Goal: Information Seeking & Learning: Learn about a topic

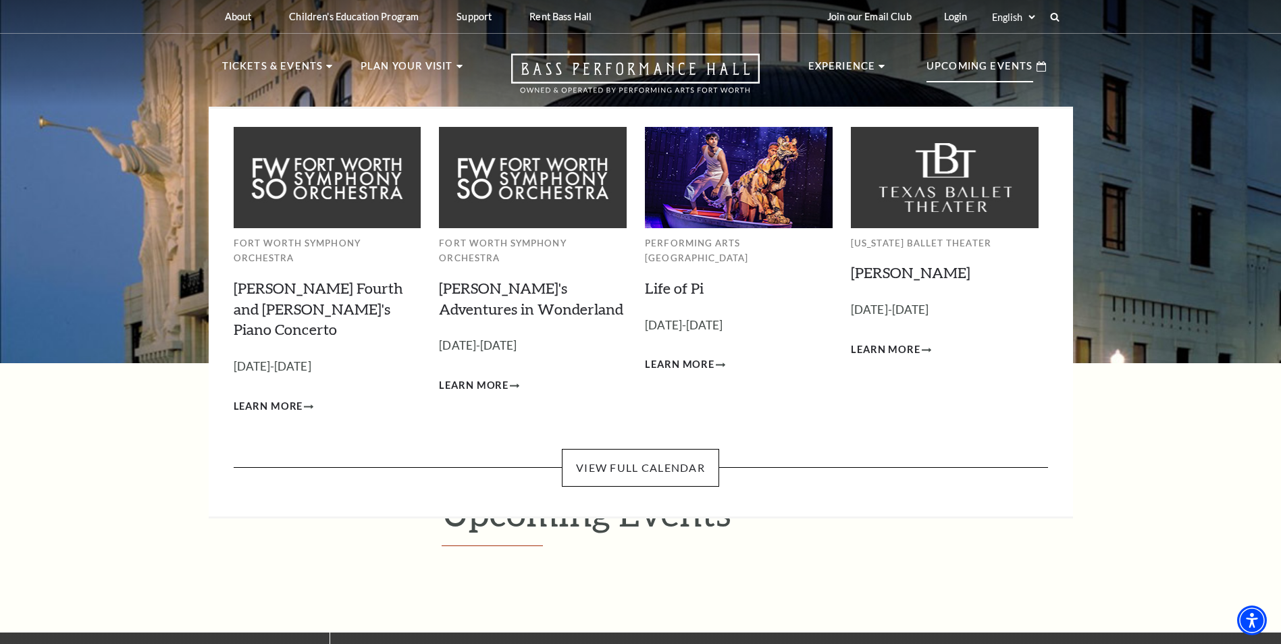
click at [969, 63] on p "Upcoming Events" at bounding box center [980, 70] width 107 height 24
click at [605, 449] on link "View Full Calendar" at bounding box center [640, 468] width 157 height 38
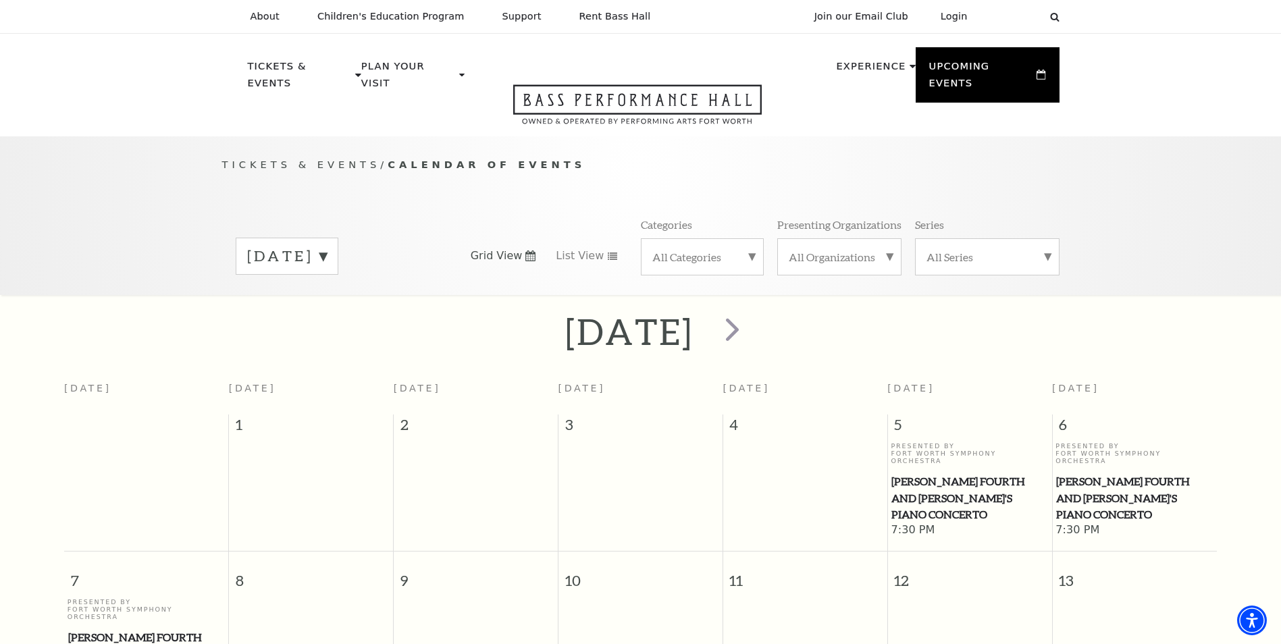
click at [327, 246] on label "[DATE]" at bounding box center [287, 256] width 80 height 21
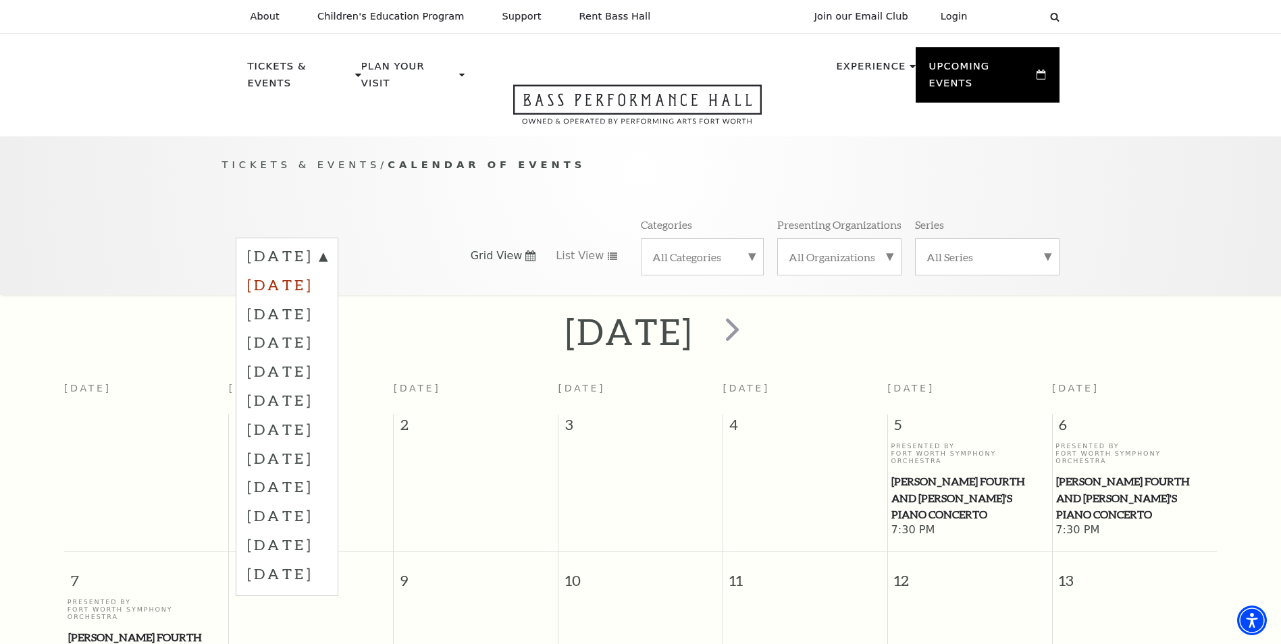
click at [327, 270] on label "[DATE]" at bounding box center [287, 284] width 80 height 29
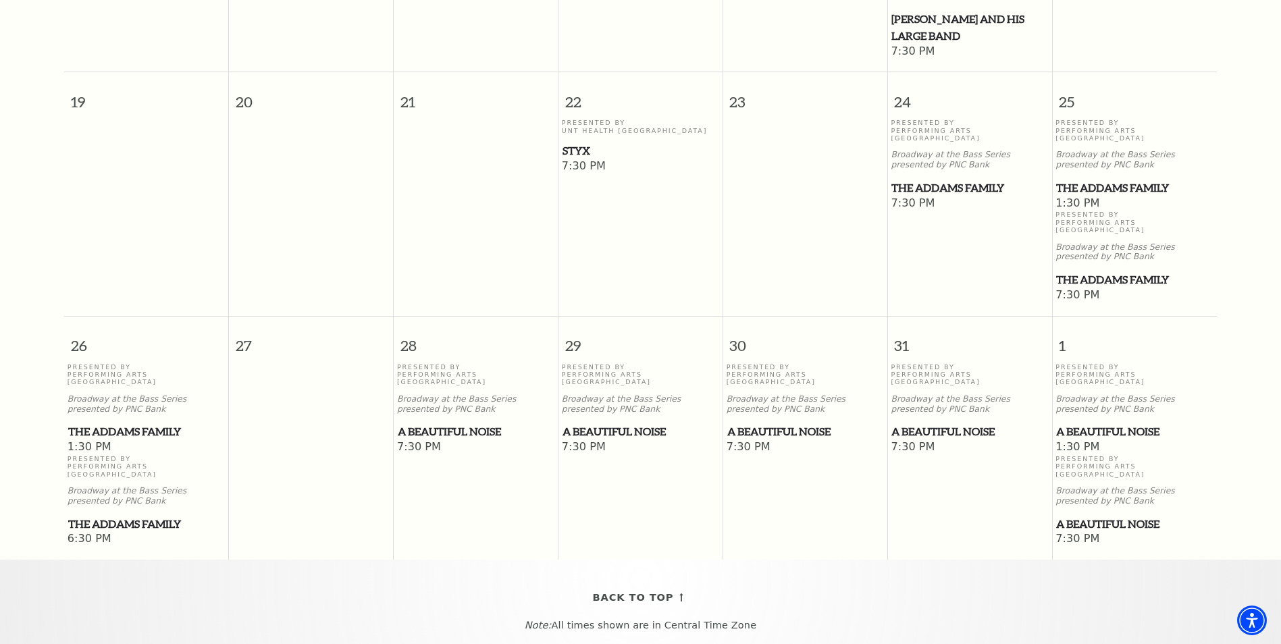
scroll to position [863, 0]
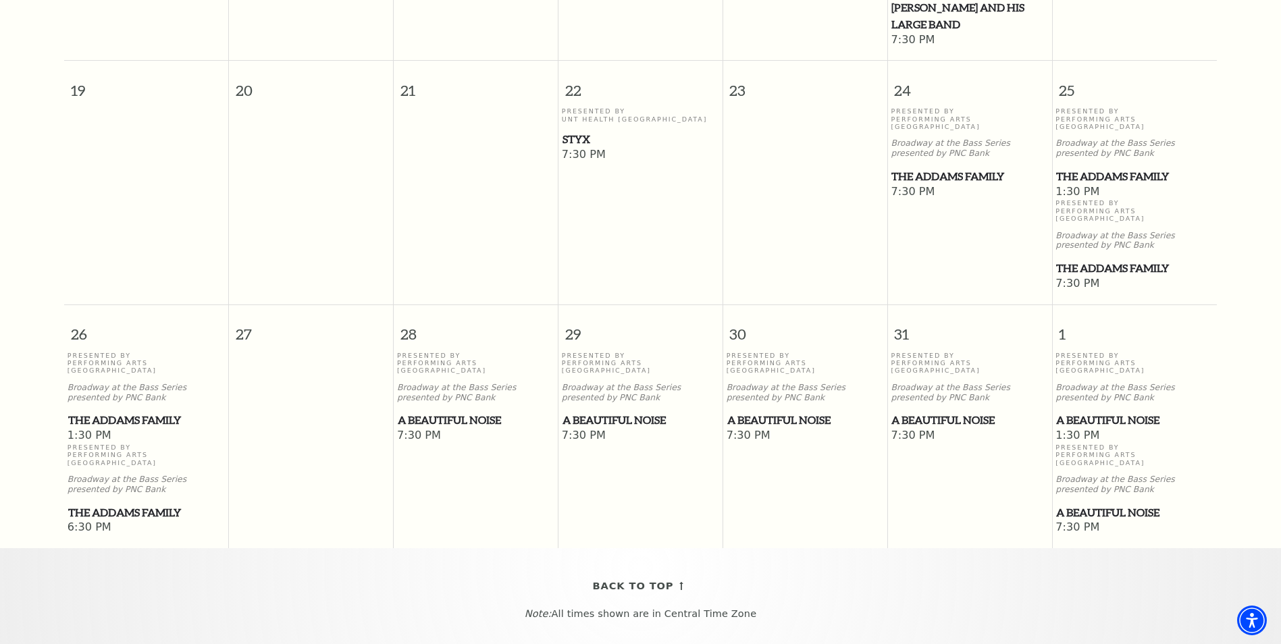
drag, startPoint x: 386, startPoint y: 331, endPoint x: 288, endPoint y: 332, distance: 98.6
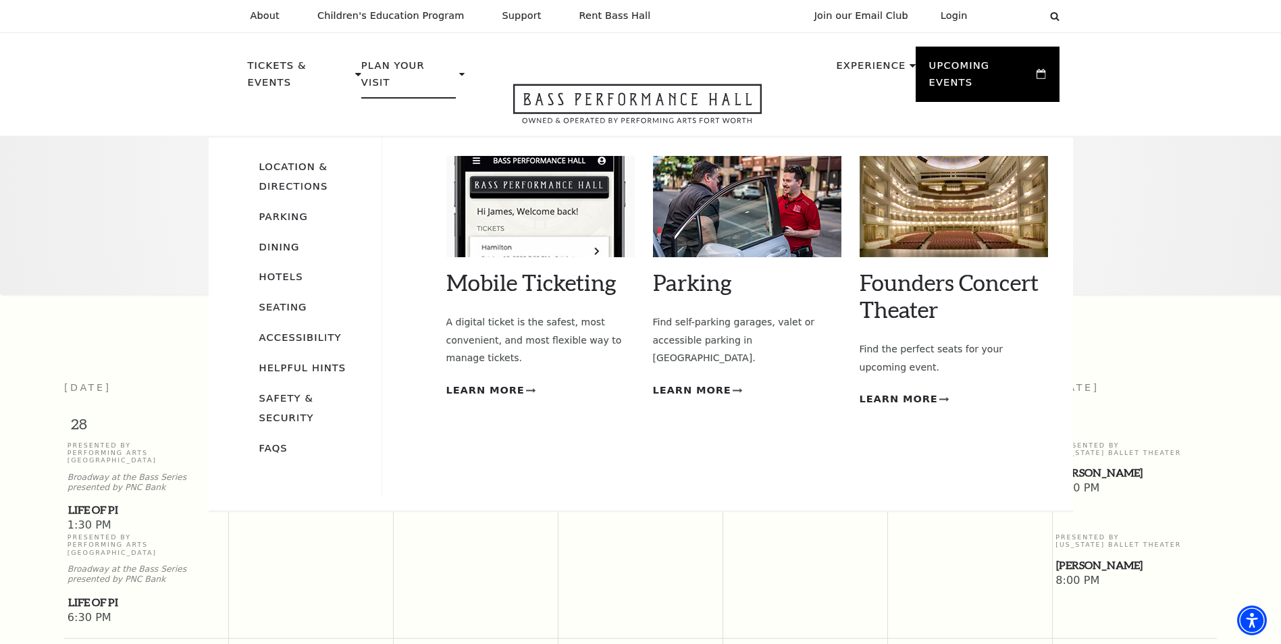
scroll to position [0, 0]
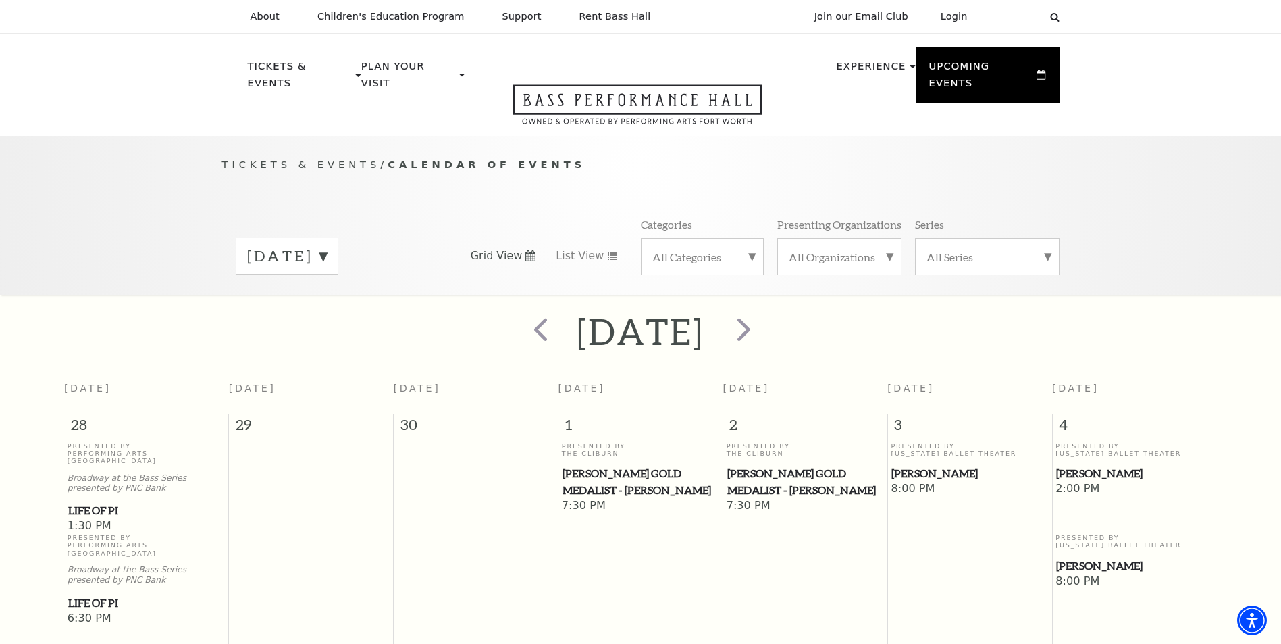
click at [327, 246] on label "[DATE]" at bounding box center [287, 256] width 80 height 21
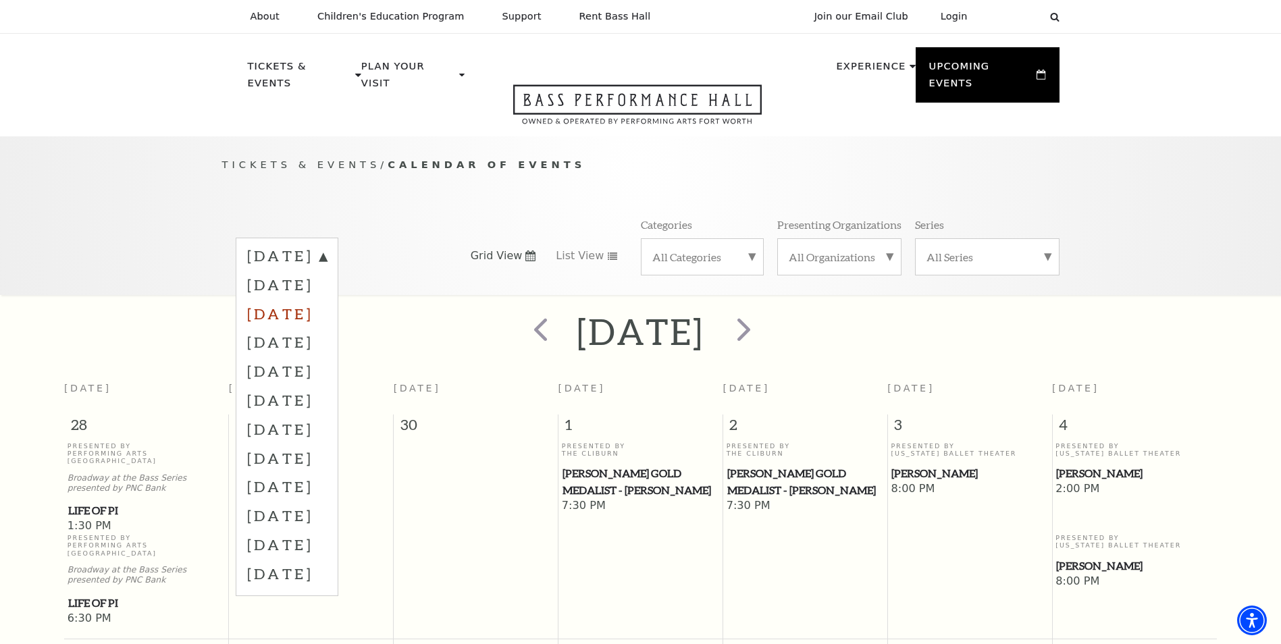
click at [327, 299] on label "[DATE]" at bounding box center [287, 313] width 80 height 29
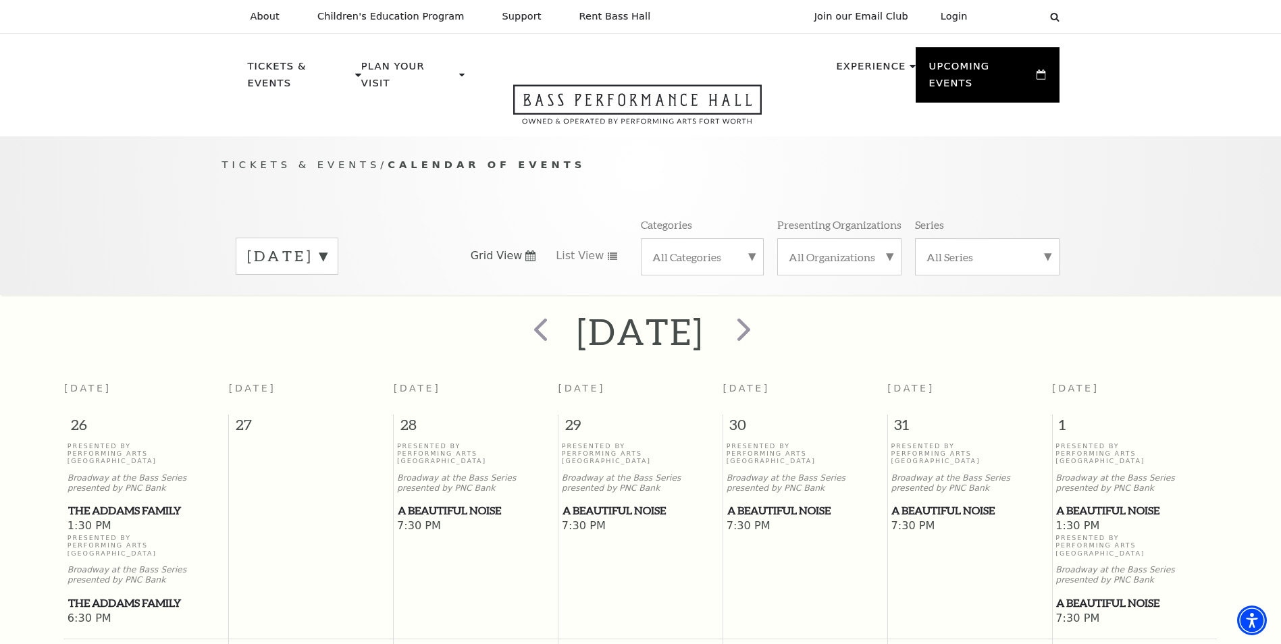
click at [327, 246] on label "[DATE]" at bounding box center [287, 256] width 80 height 21
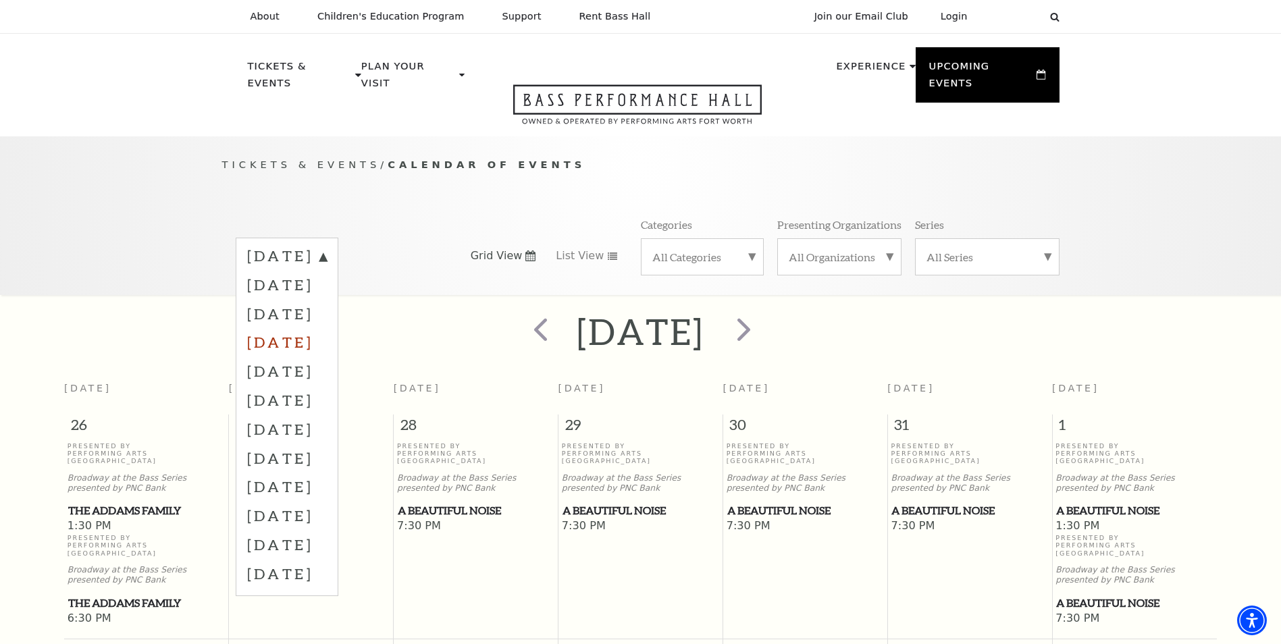
click at [327, 328] on label "[DATE]" at bounding box center [287, 342] width 80 height 29
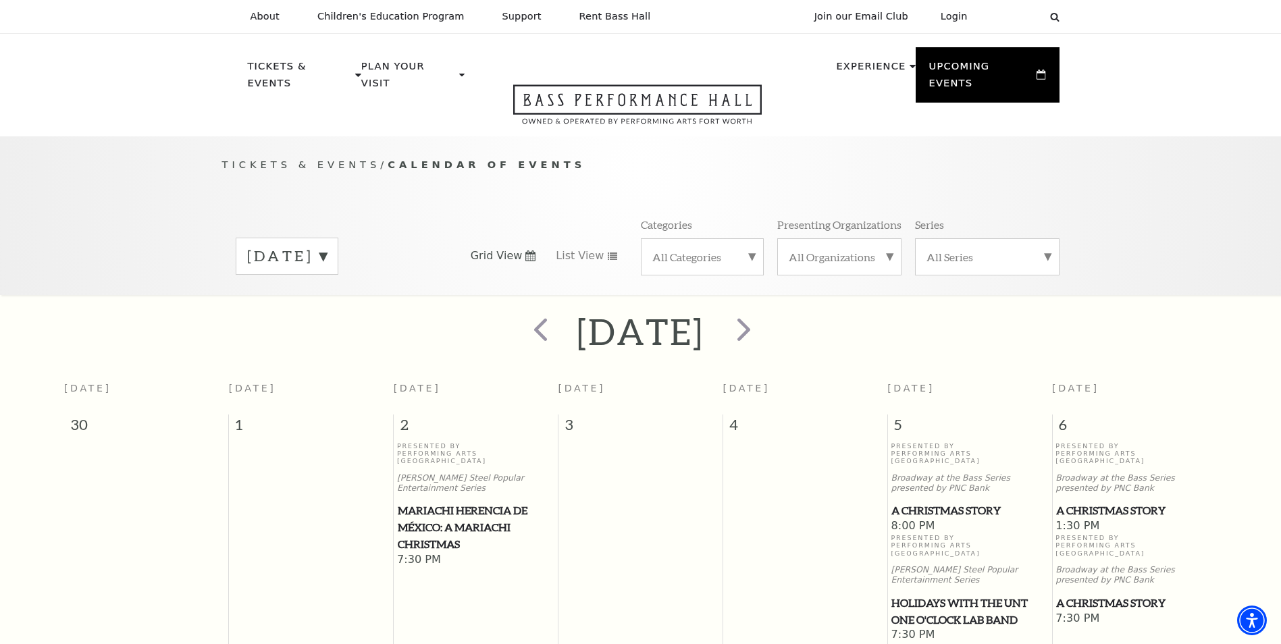
click at [327, 246] on label "[DATE]" at bounding box center [287, 256] width 80 height 21
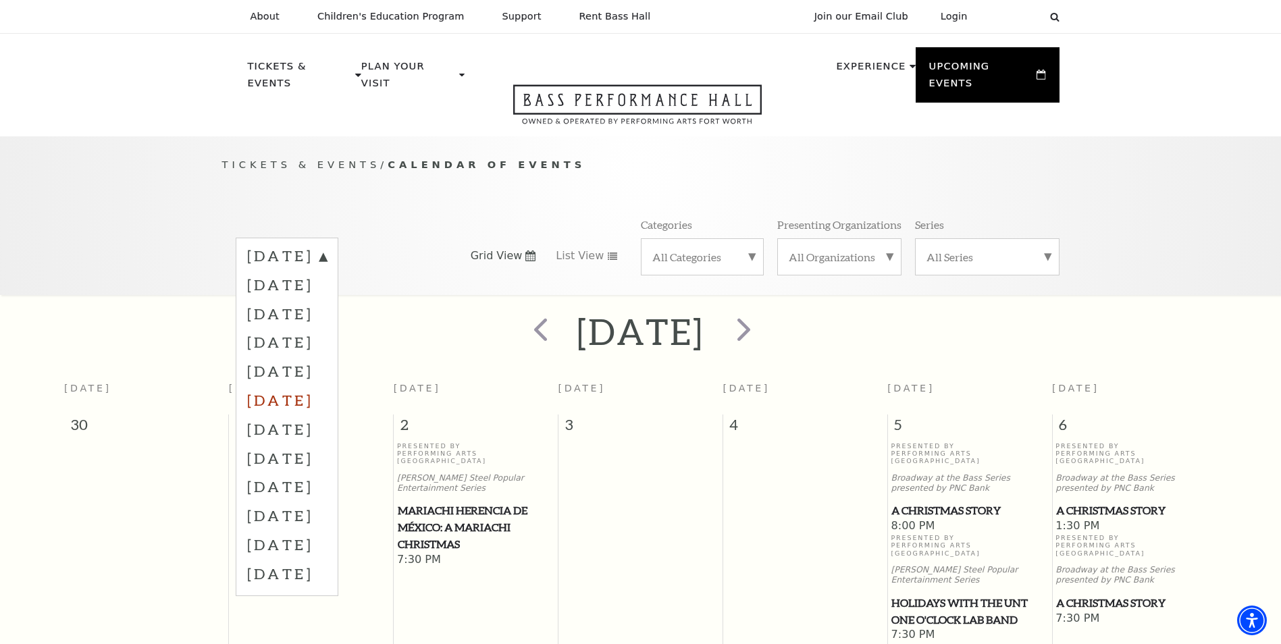
click at [327, 386] on label "[DATE]" at bounding box center [287, 400] width 80 height 29
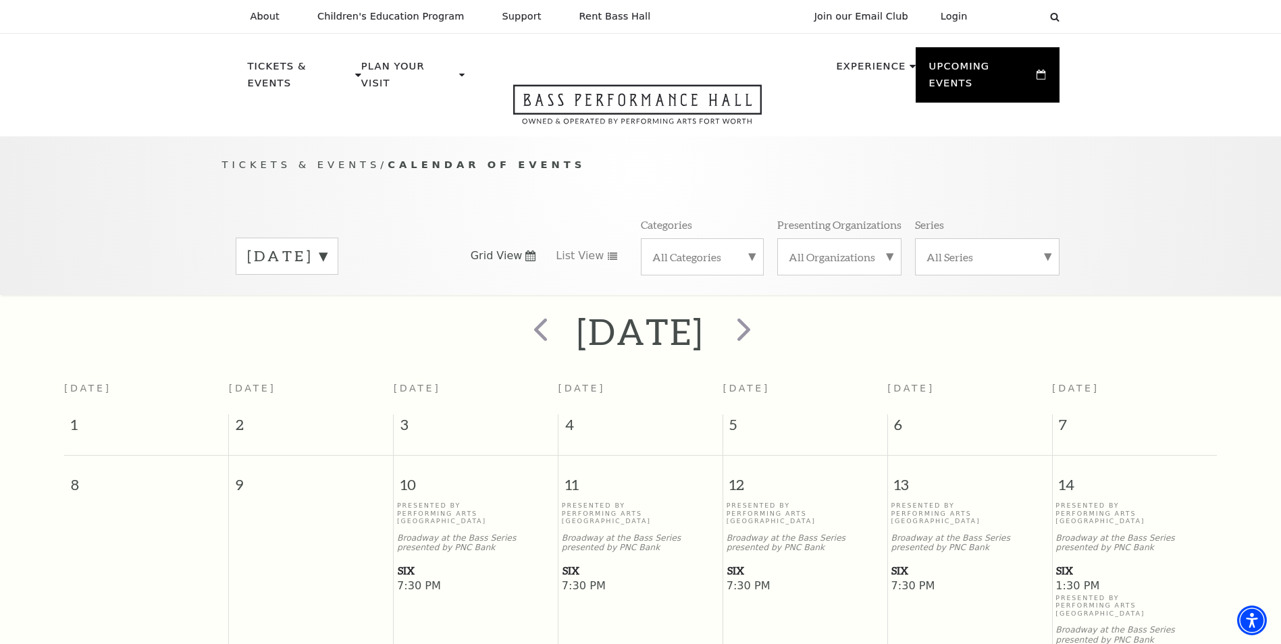
click at [327, 246] on label "[DATE]" at bounding box center [287, 256] width 80 height 21
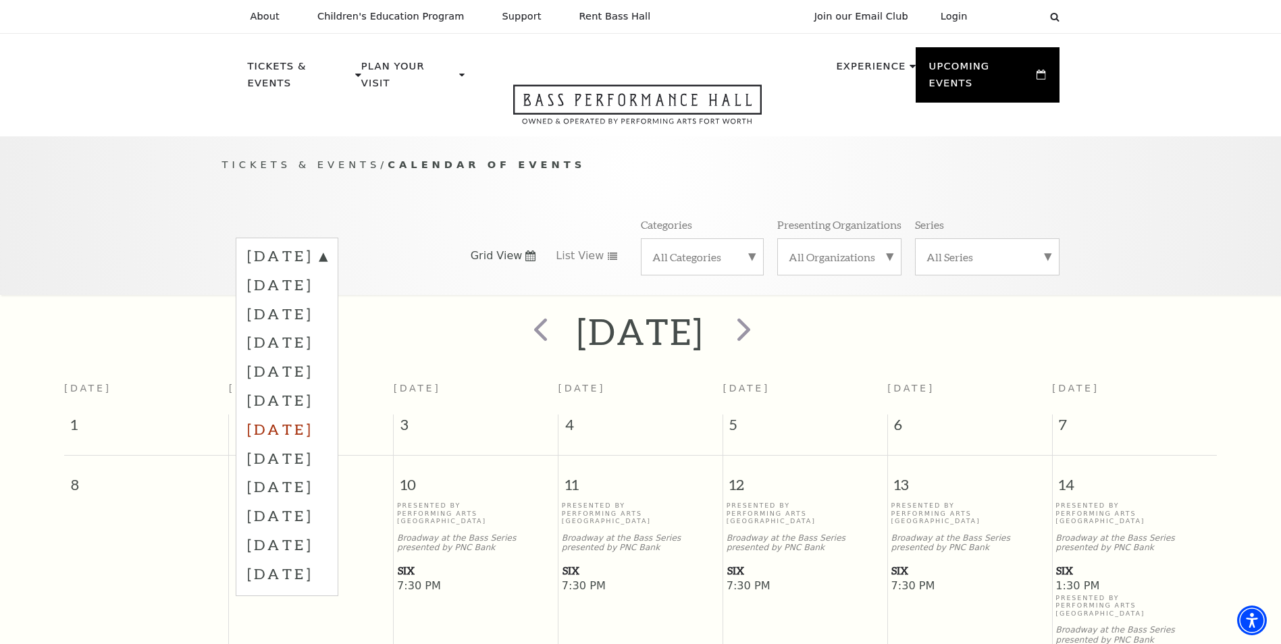
click at [327, 415] on label "[DATE]" at bounding box center [287, 429] width 80 height 29
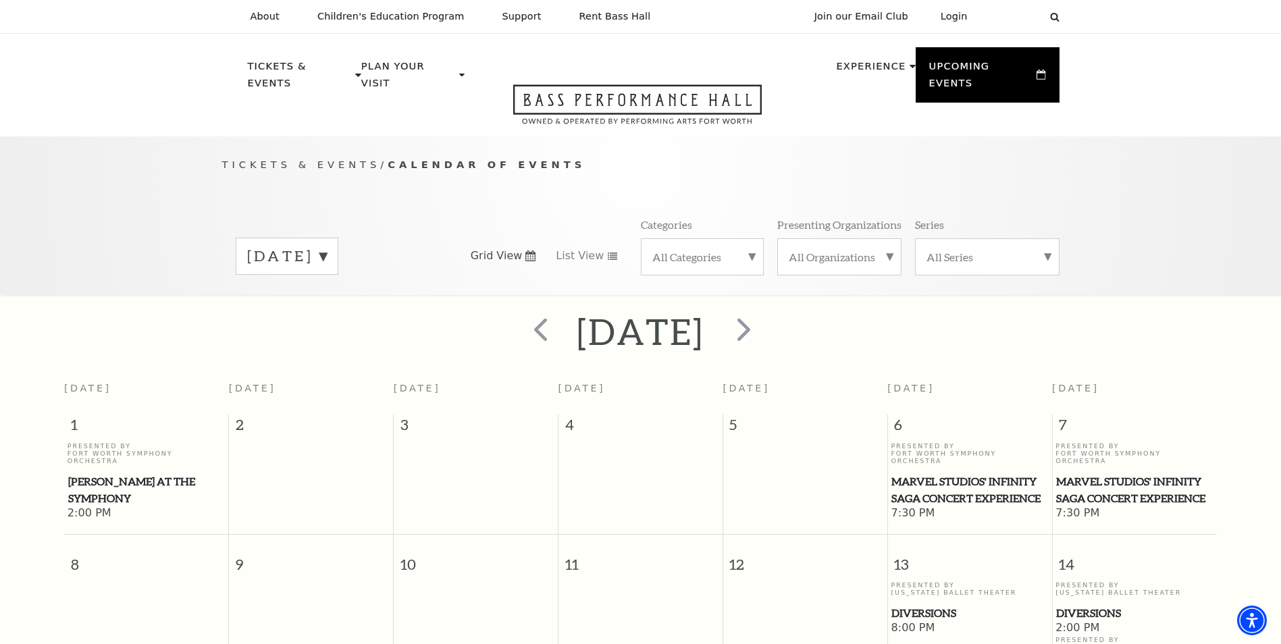
click at [327, 246] on label "[DATE]" at bounding box center [287, 256] width 80 height 21
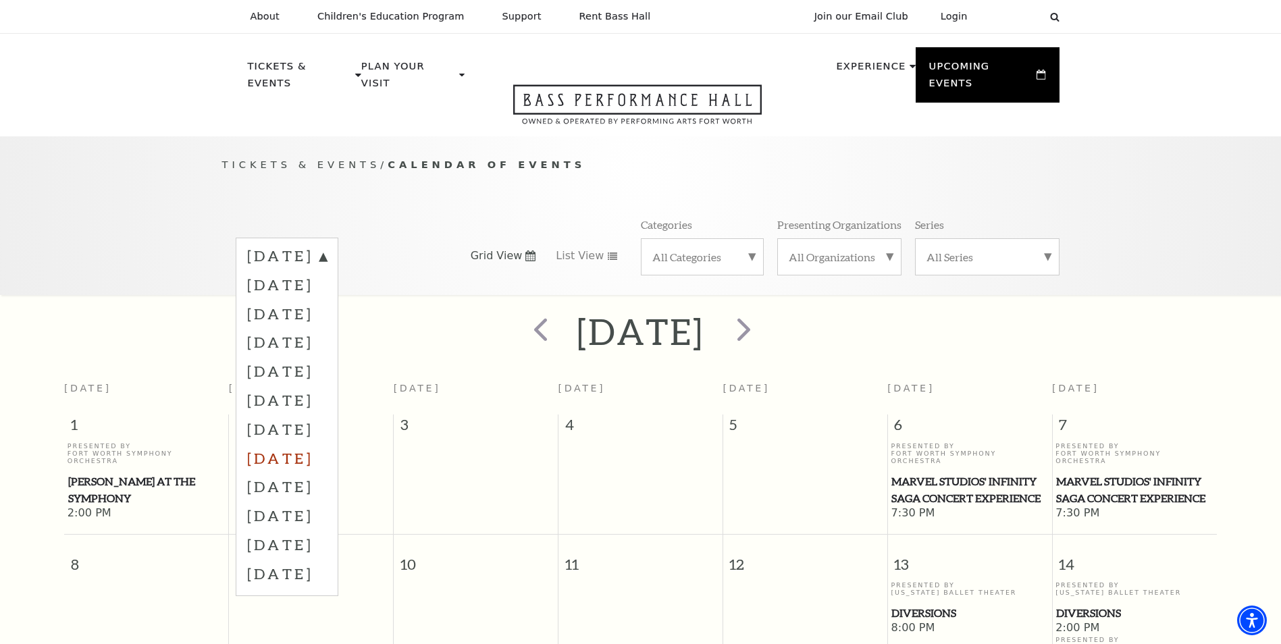
click at [305, 444] on label "[DATE]" at bounding box center [287, 458] width 80 height 29
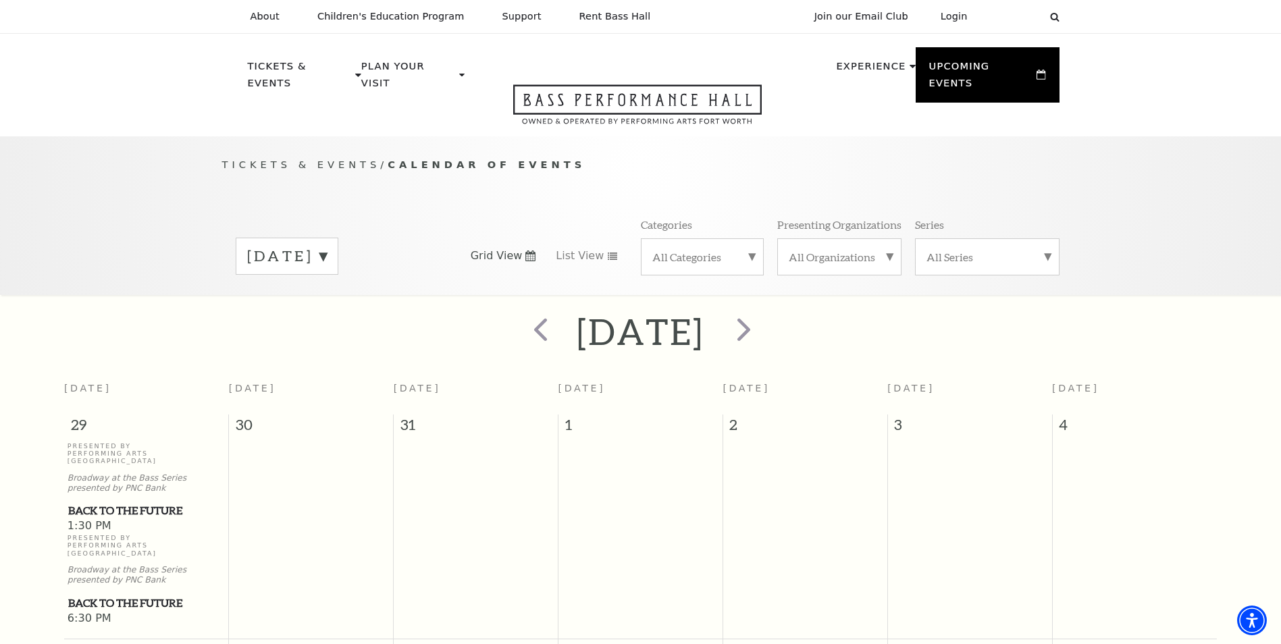
click at [327, 246] on label "[DATE]" at bounding box center [287, 256] width 80 height 21
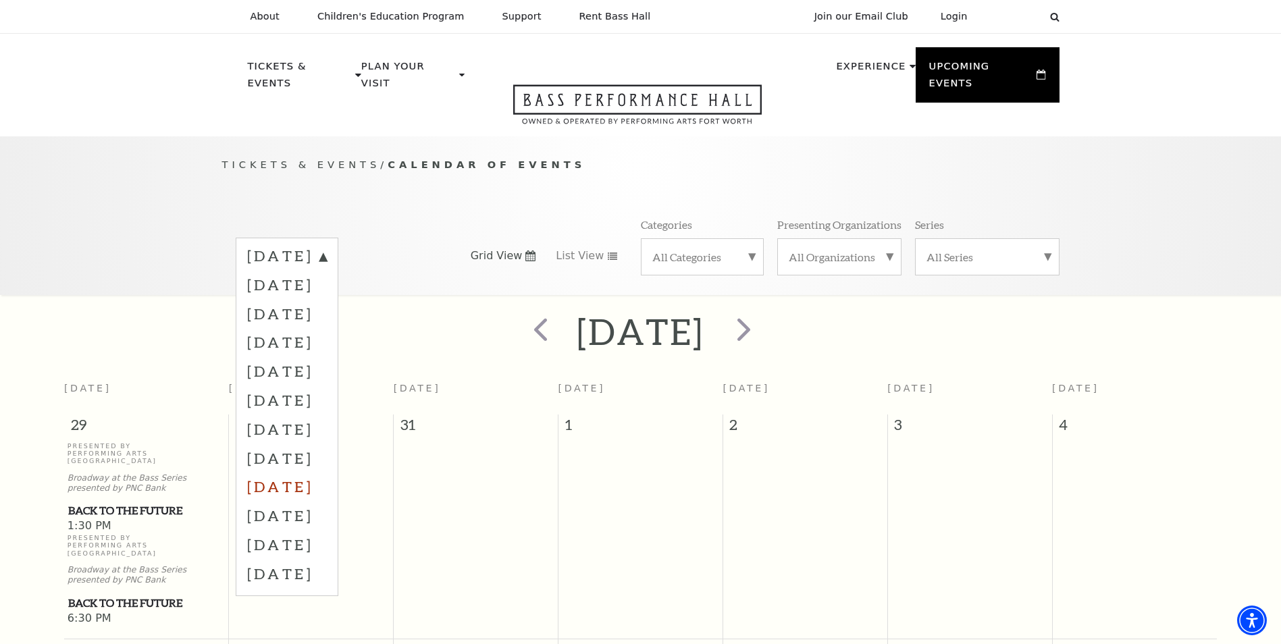
click at [288, 472] on label "[DATE]" at bounding box center [287, 486] width 80 height 29
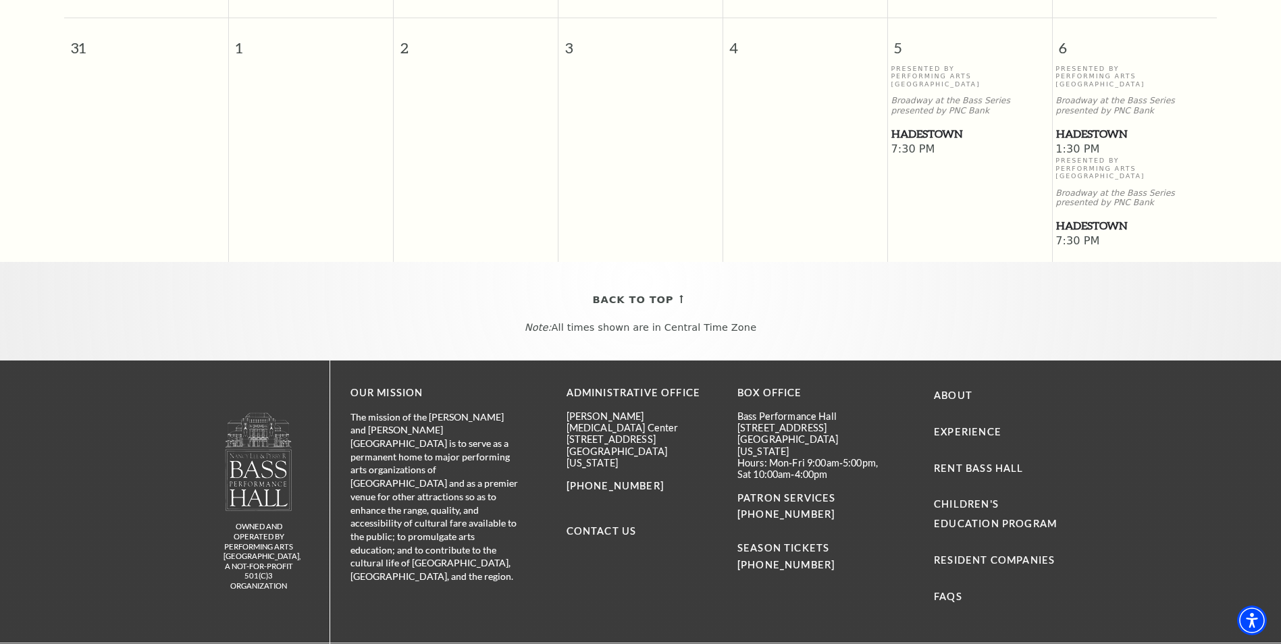
scroll to position [1389, 0]
